Goal: Information Seeking & Learning: Check status

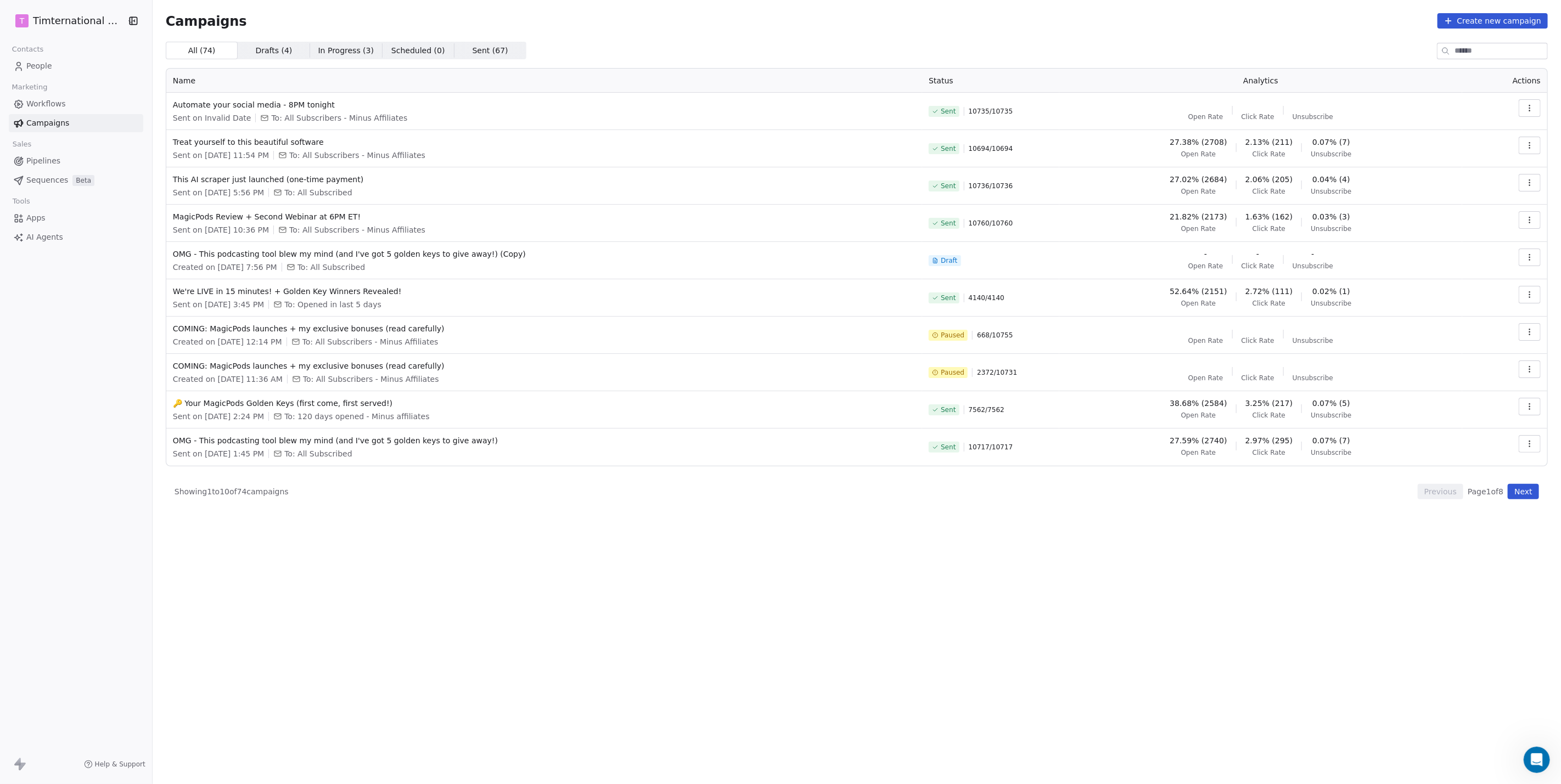
scroll to position [601, 0]
